Goal: Navigation & Orientation: Find specific page/section

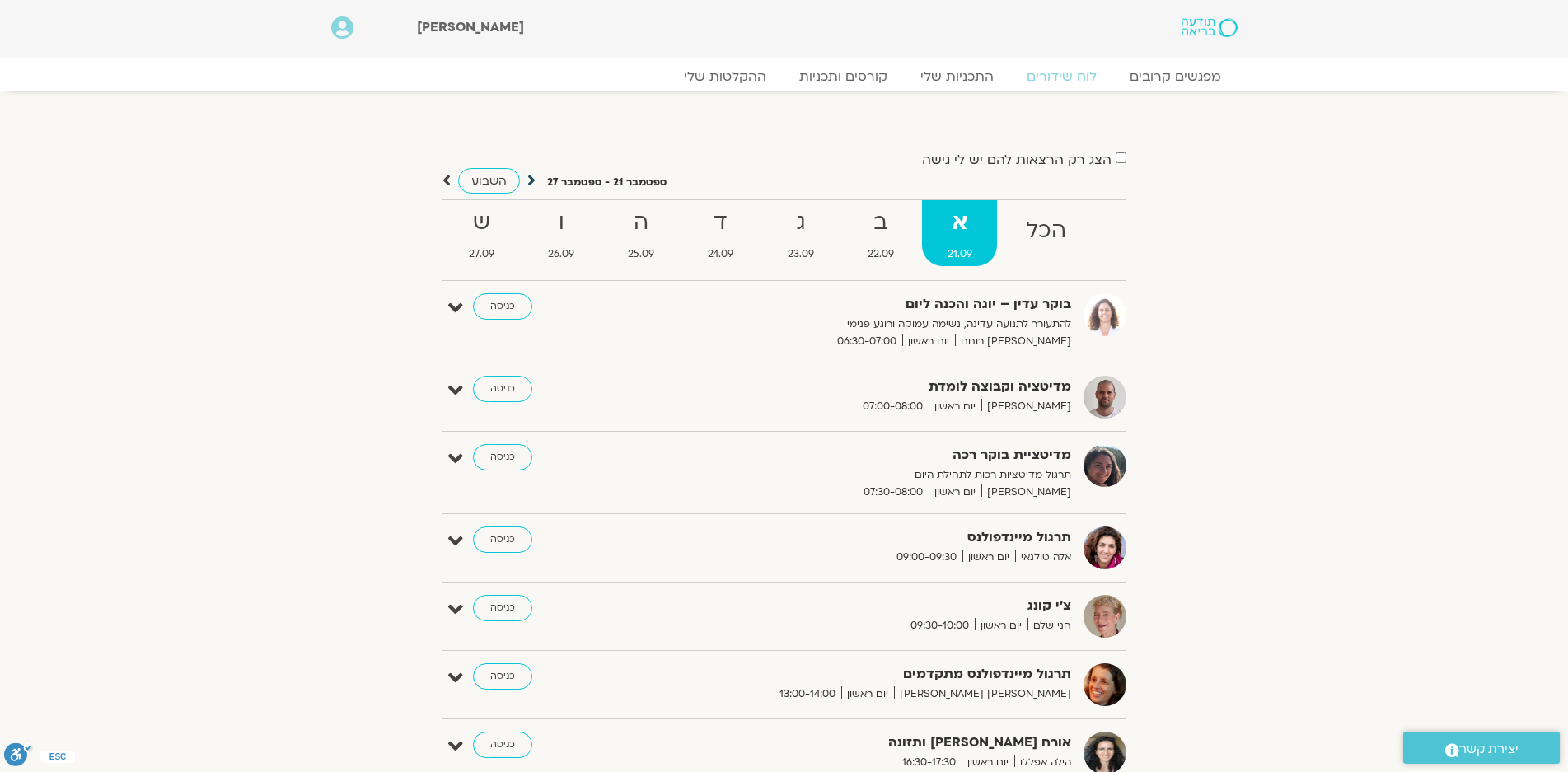
click at [530, 181] on icon at bounding box center [531, 180] width 9 height 16
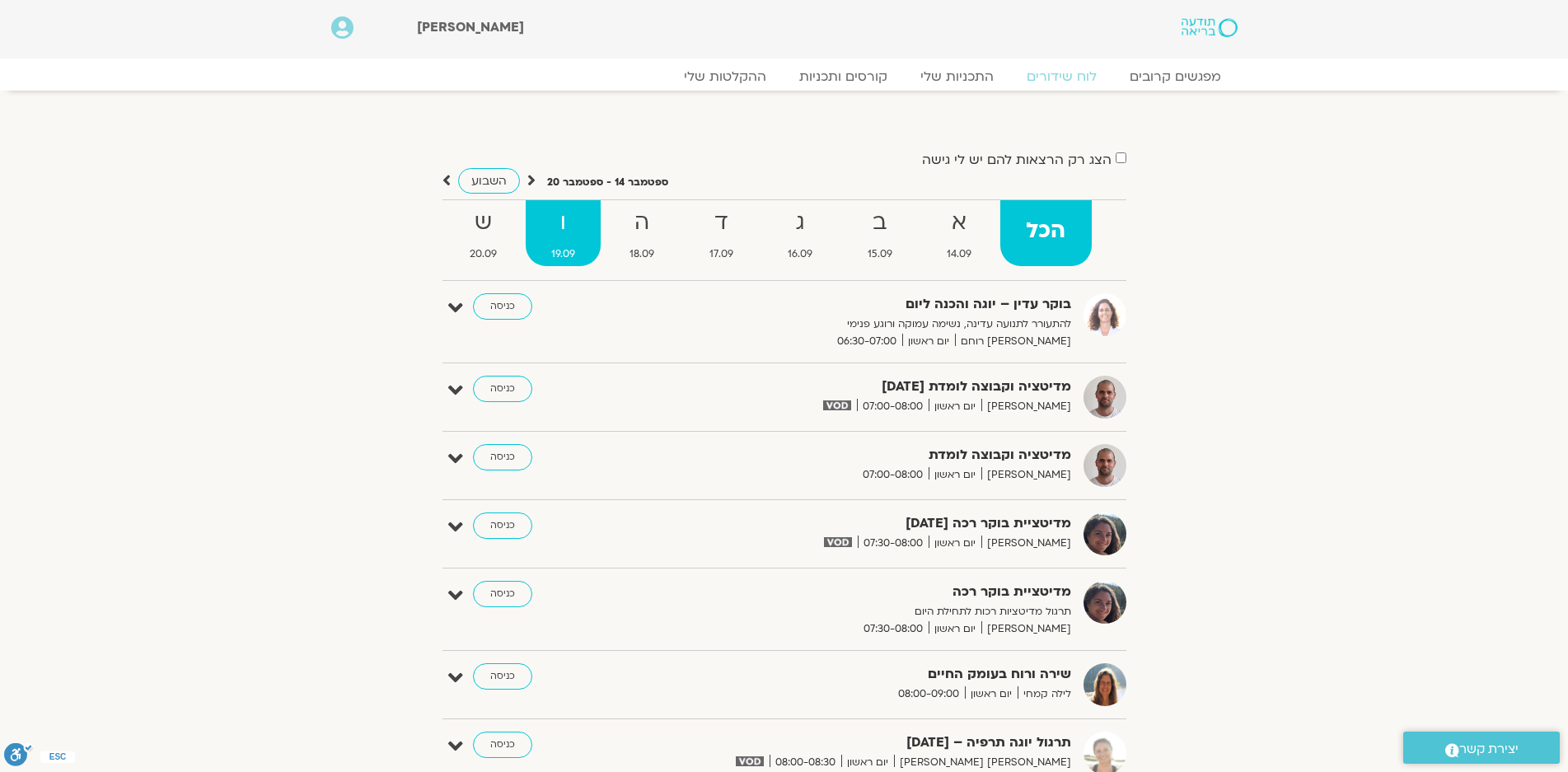
click at [560, 222] on strong "ו" at bounding box center [562, 222] width 75 height 37
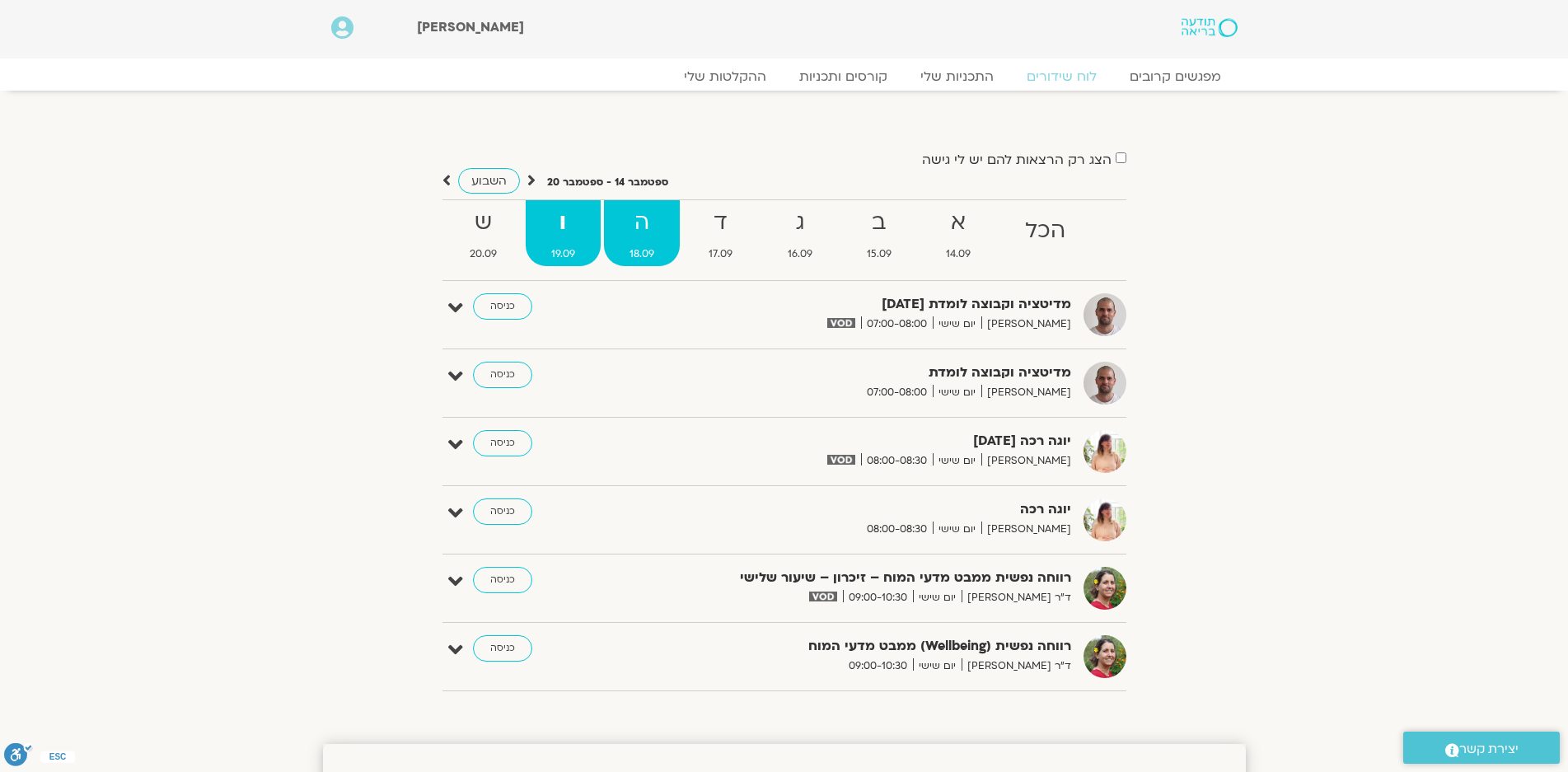
click at [642, 226] on strong "ה" at bounding box center [642, 222] width 76 height 37
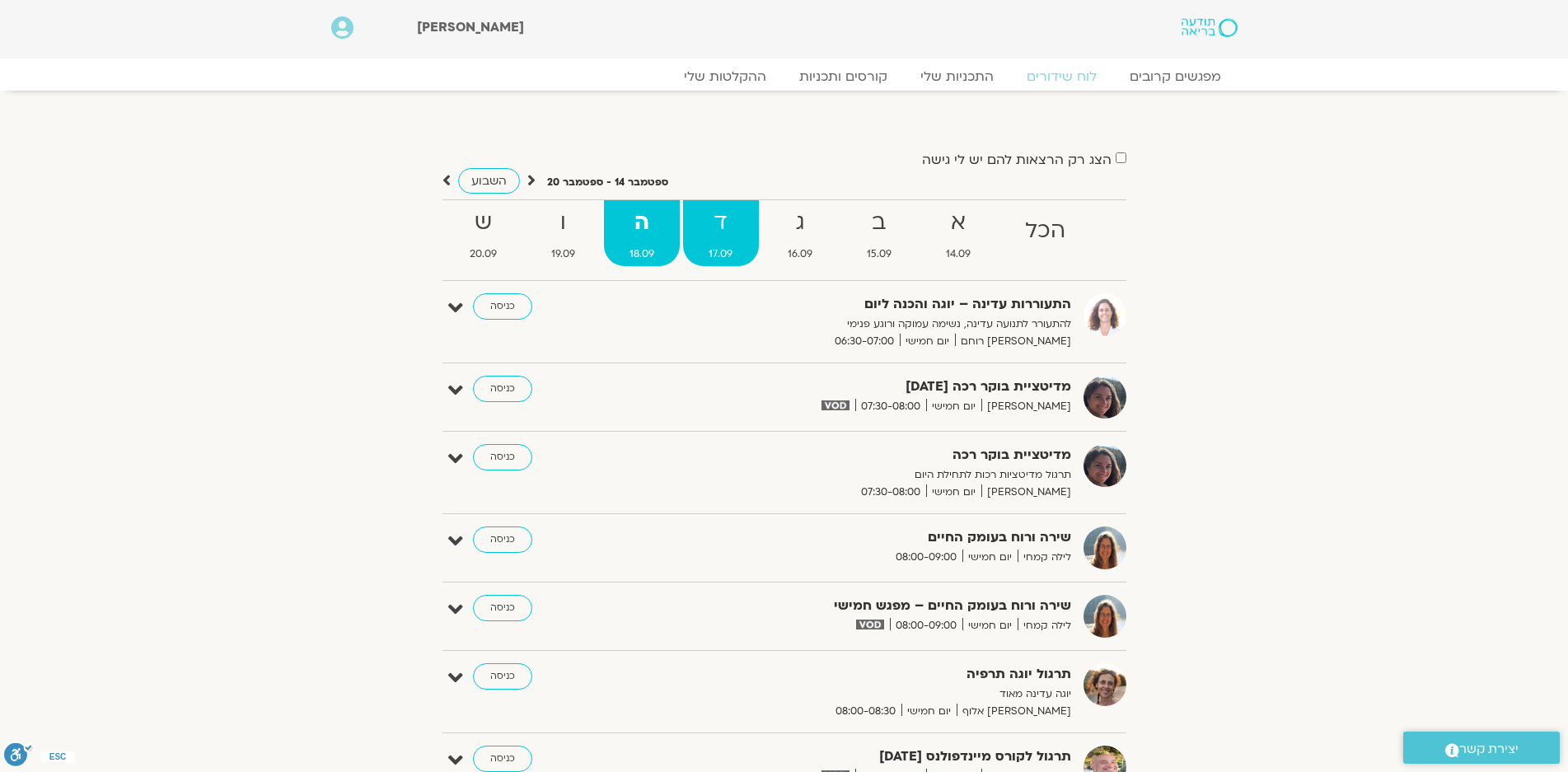
click at [715, 241] on strong "ד" at bounding box center [720, 222] width 75 height 37
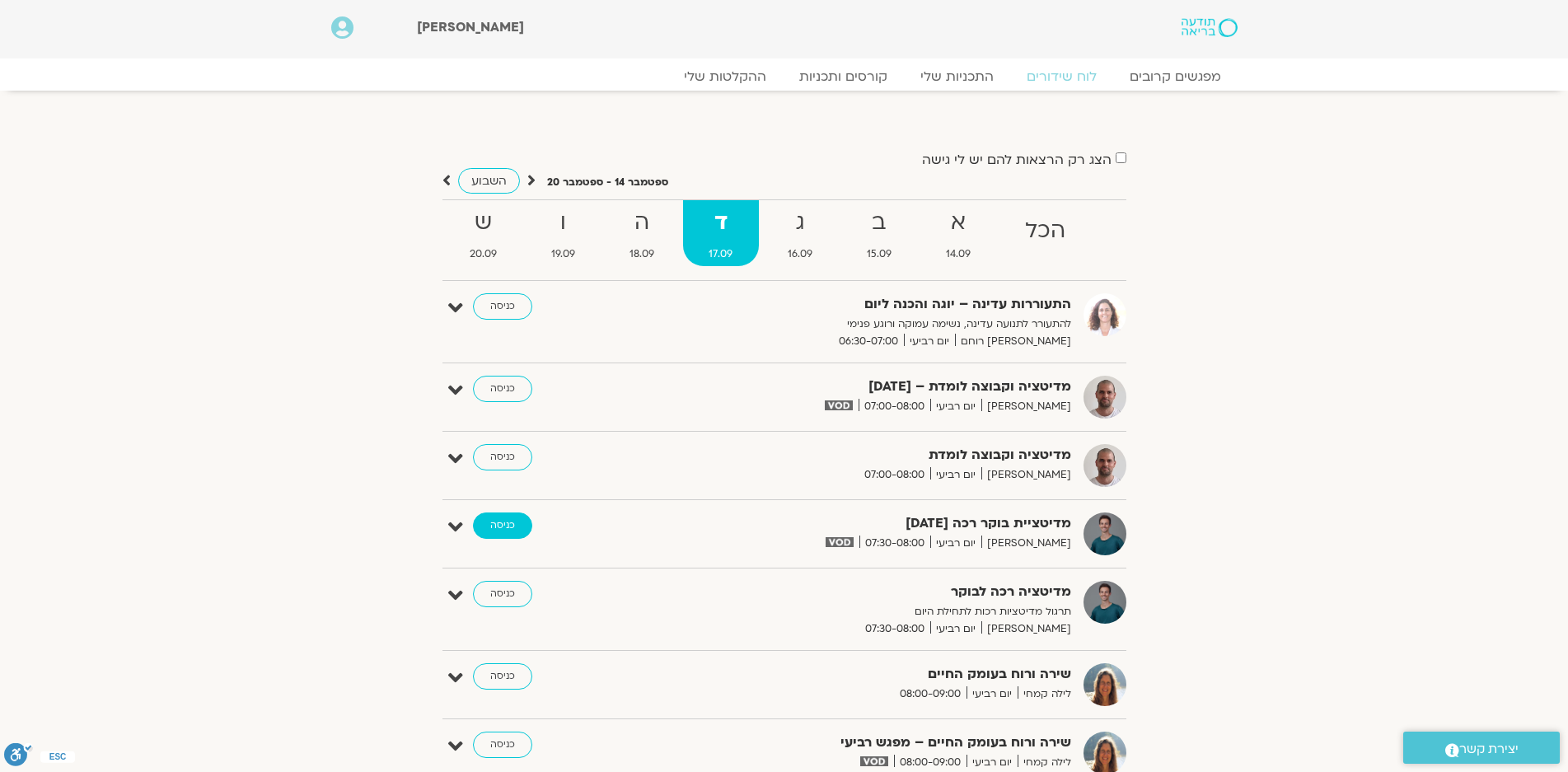
click at [502, 519] on link "כניסה" at bounding box center [503, 525] width 60 height 26
